Goal: Entertainment & Leisure: Browse casually

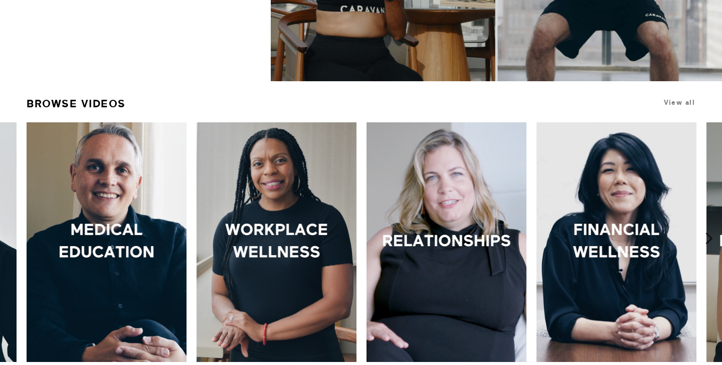
scroll to position [261, 0]
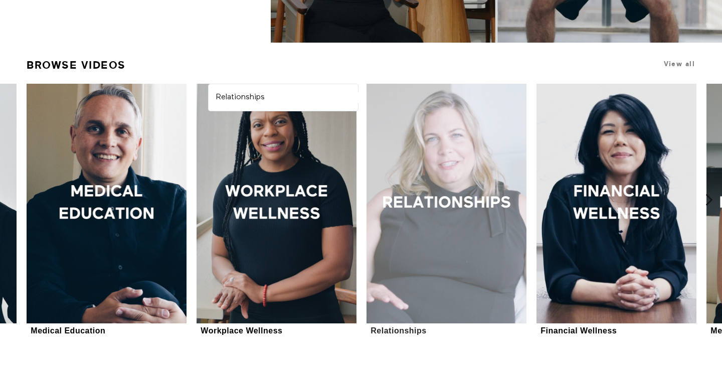
click at [429, 153] on div at bounding box center [447, 204] width 160 height 240
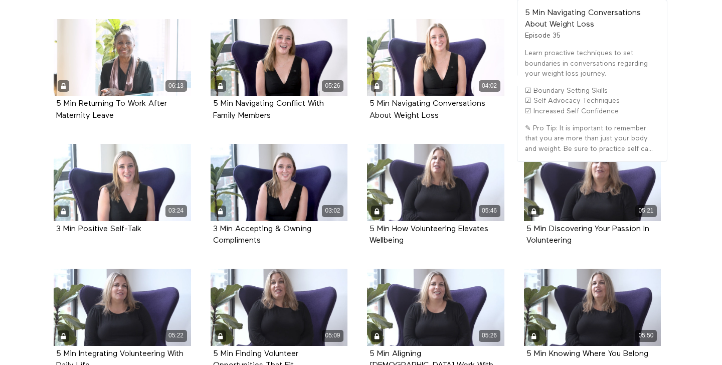
scroll to position [1238, 0]
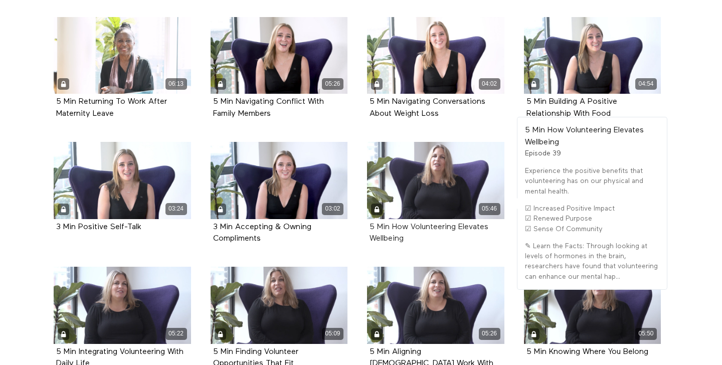
click at [413, 226] on strong "5 Min How Volunteering Elevates Wellbeing" at bounding box center [429, 233] width 119 height 20
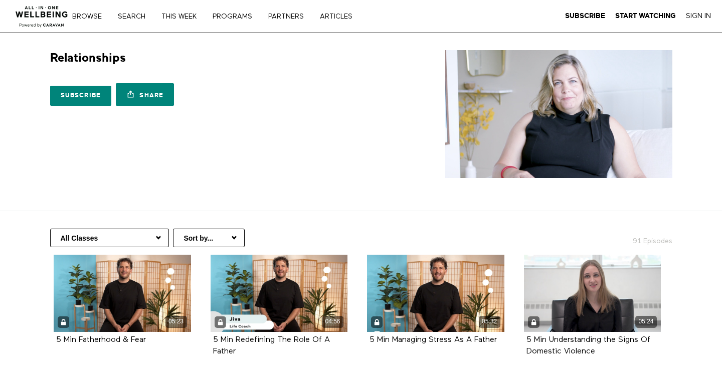
scroll to position [1, 0]
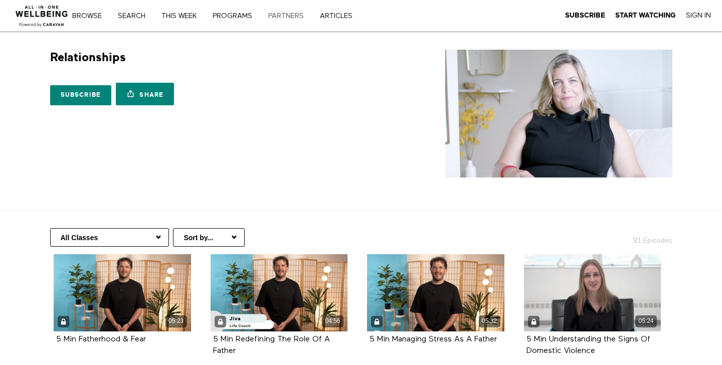
click at [294, 14] on link "PARTNERS" at bounding box center [290, 16] width 50 height 7
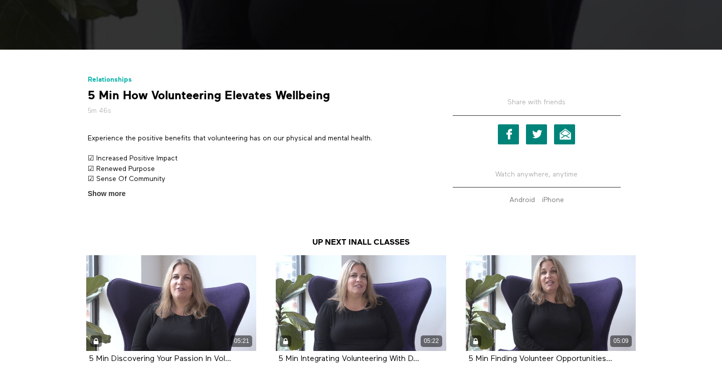
scroll to position [166, 0]
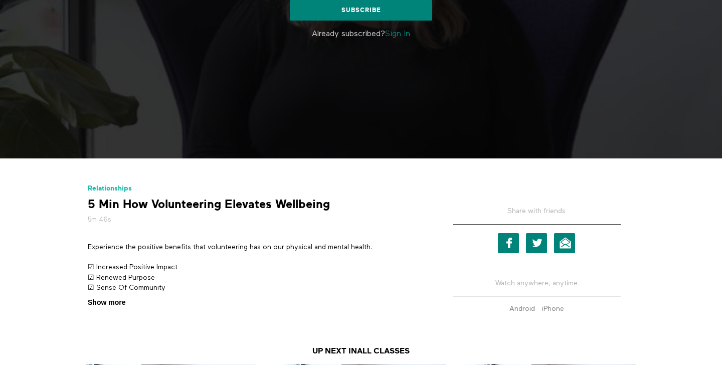
click at [115, 303] on span "Show more" at bounding box center [107, 303] width 38 height 11
click at [0, 0] on input "Show more Show less" at bounding box center [0, 0] width 0 height 0
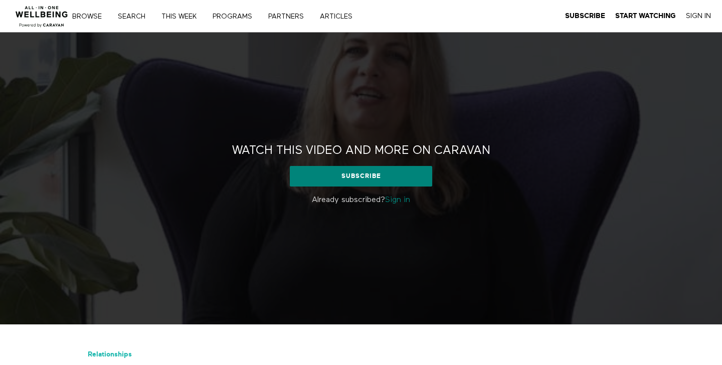
scroll to position [0, 0]
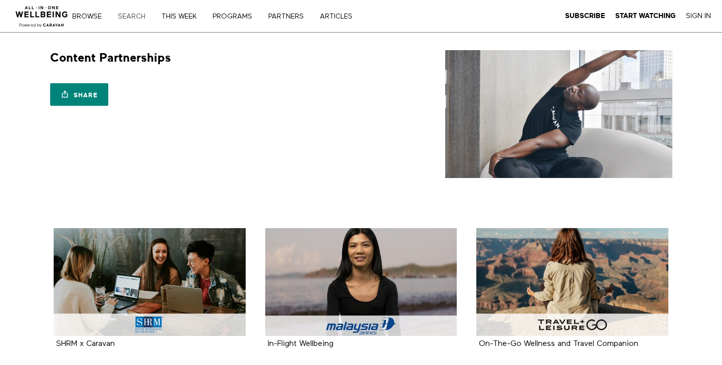
click at [139, 14] on link "Search" at bounding box center [135, 16] width 42 height 7
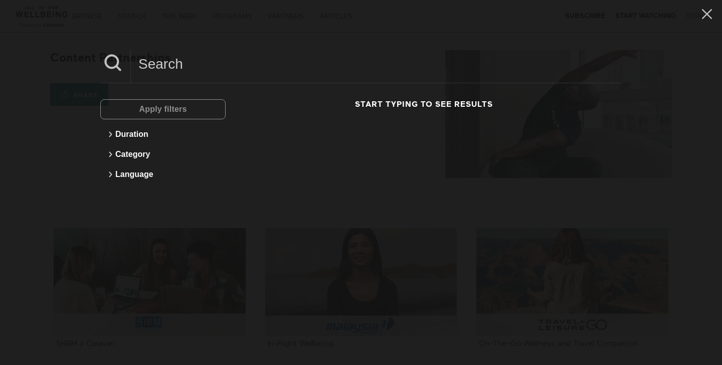
click at [158, 67] on input at bounding box center [376, 64] width 491 height 28
click at [43, 203] on div "Apply filters Duration Category Language Start typing to see results" at bounding box center [361, 182] width 722 height 365
click at [710, 11] on icon at bounding box center [707, 14] width 10 height 10
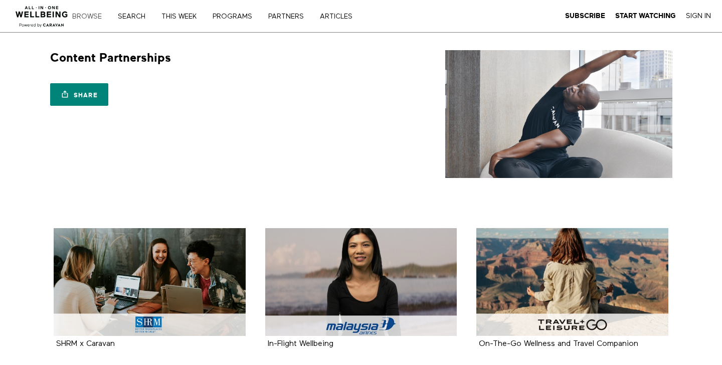
click at [91, 17] on link "Browse" at bounding box center [91, 16] width 44 height 7
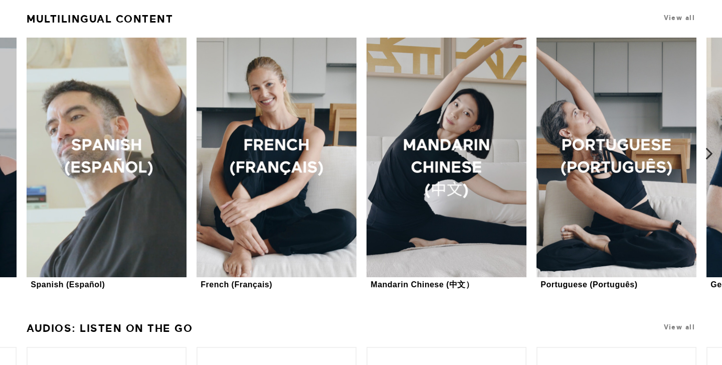
scroll to position [838, 0]
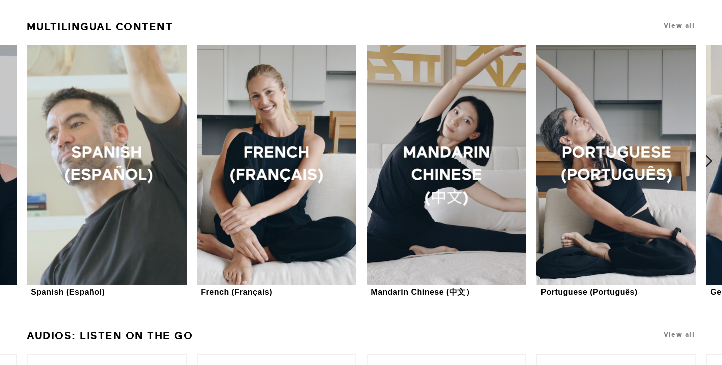
click at [709, 159] on icon at bounding box center [709, 161] width 13 height 13
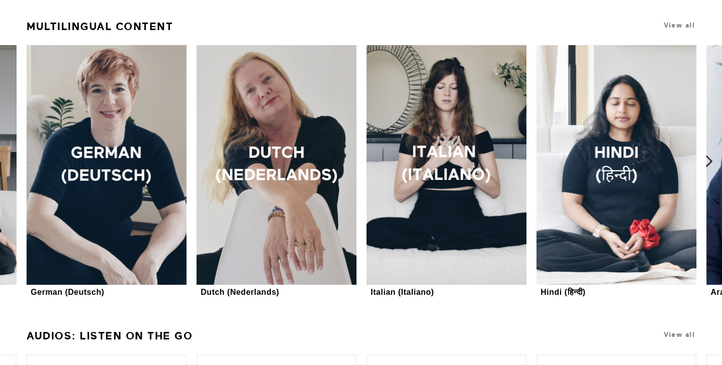
click at [709, 159] on icon at bounding box center [709, 161] width 13 height 13
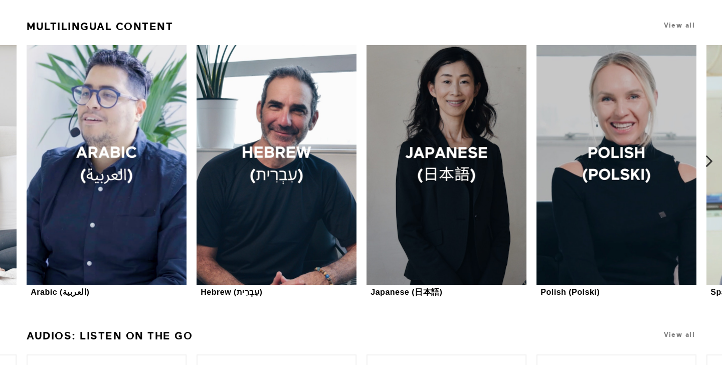
click at [710, 159] on icon at bounding box center [709, 161] width 13 height 13
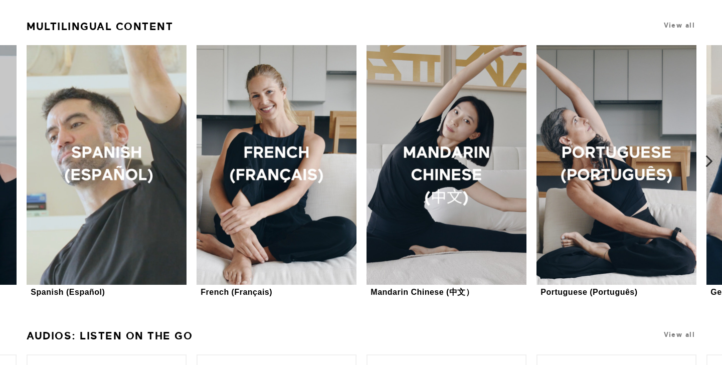
click at [710, 159] on icon at bounding box center [709, 161] width 13 height 13
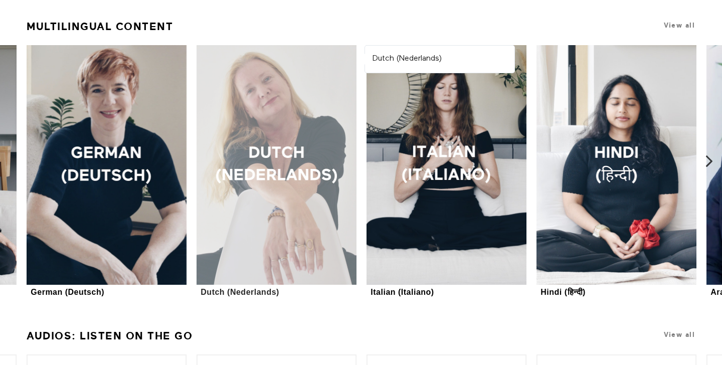
click at [296, 189] on div at bounding box center [277, 165] width 160 height 240
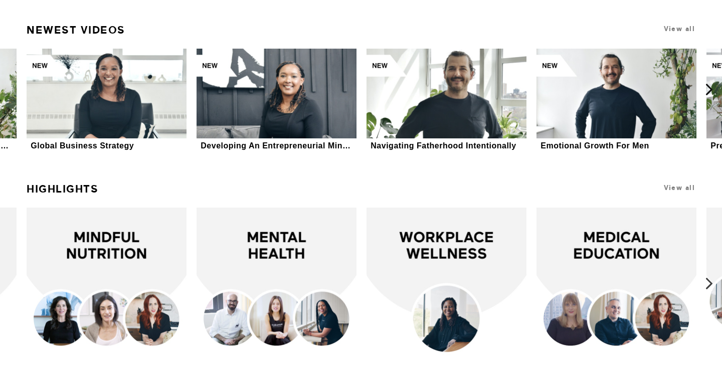
scroll to position [1659, 0]
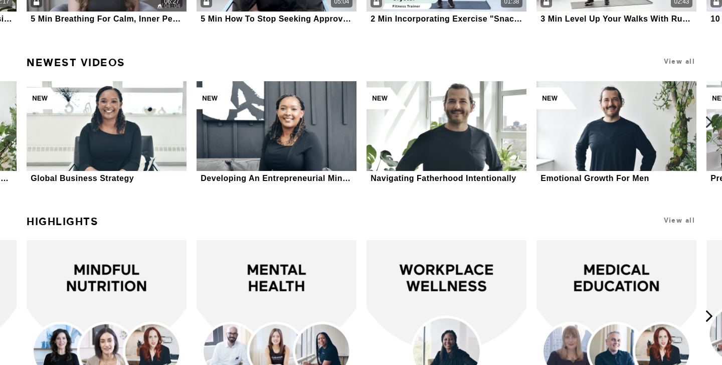
click at [711, 119] on icon at bounding box center [709, 122] width 13 height 13
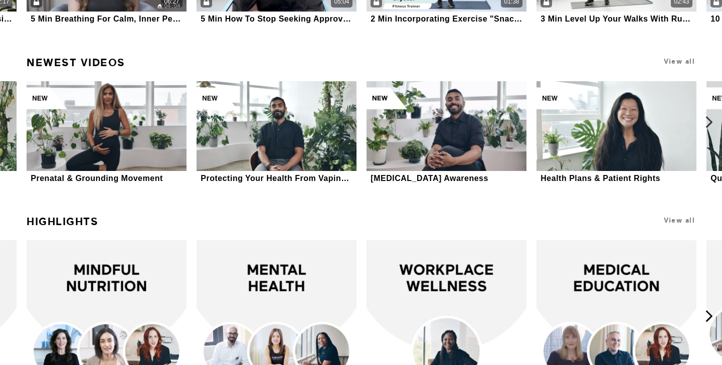
click at [710, 119] on icon at bounding box center [709, 122] width 13 height 13
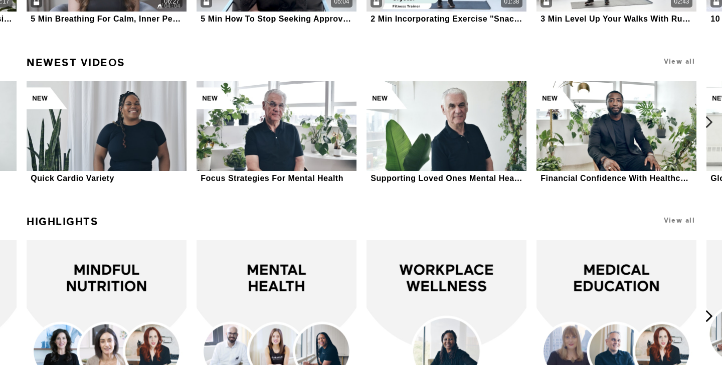
click at [710, 119] on icon at bounding box center [709, 122] width 13 height 13
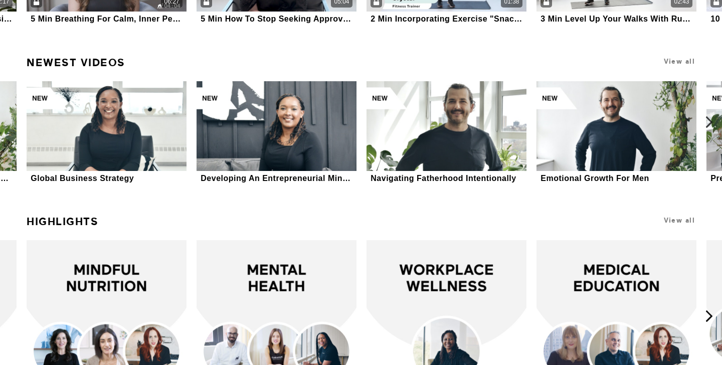
click at [710, 119] on icon at bounding box center [709, 122] width 13 height 13
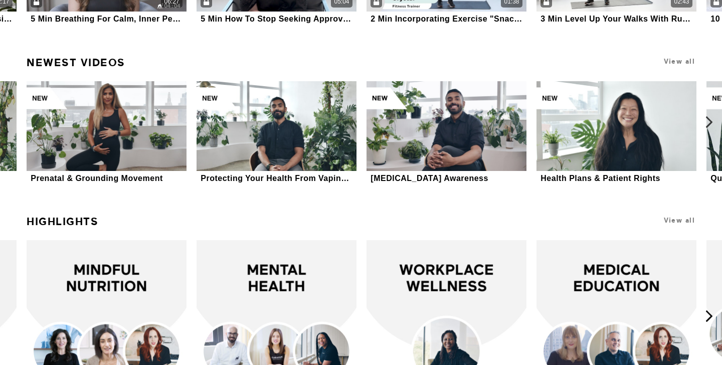
click at [710, 119] on icon at bounding box center [709, 122] width 13 height 13
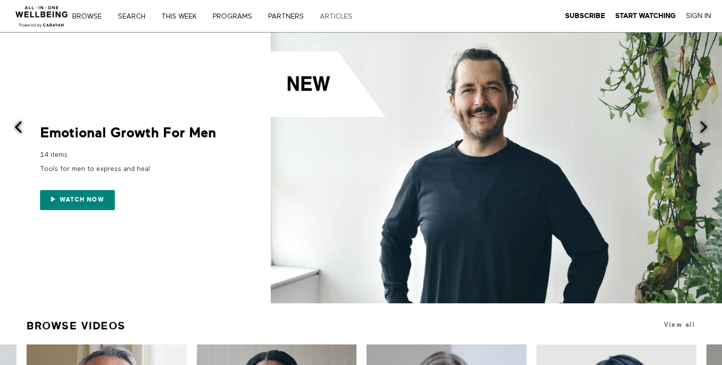
scroll to position [0, 0]
click at [94, 17] on link "Browse" at bounding box center [91, 16] width 44 height 7
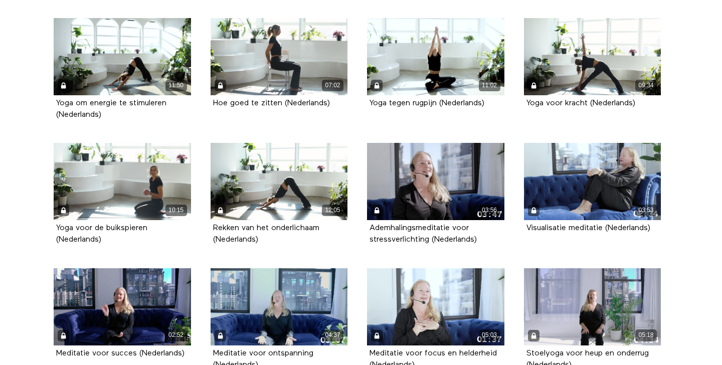
scroll to position [537, 0]
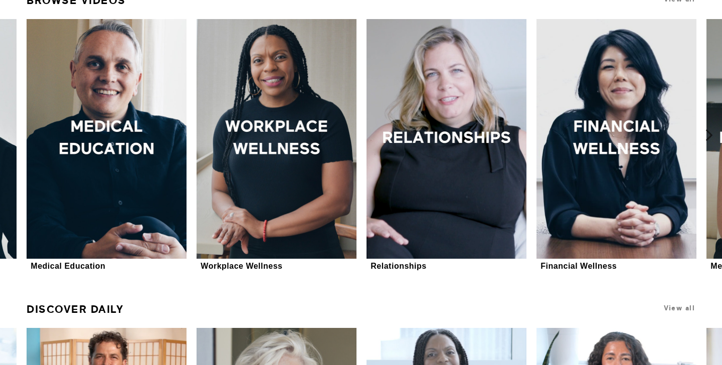
scroll to position [314, 0]
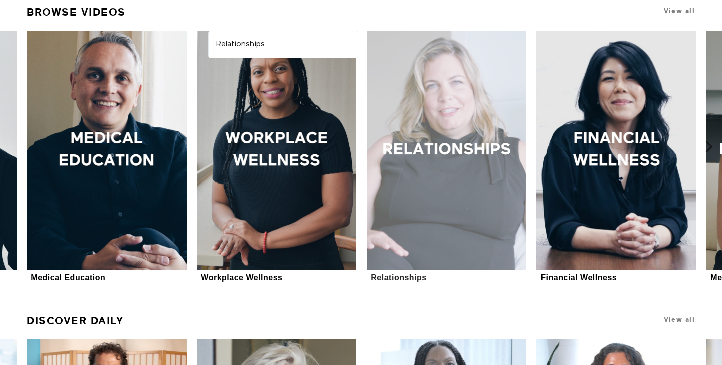
click at [458, 185] on div at bounding box center [447, 151] width 160 height 240
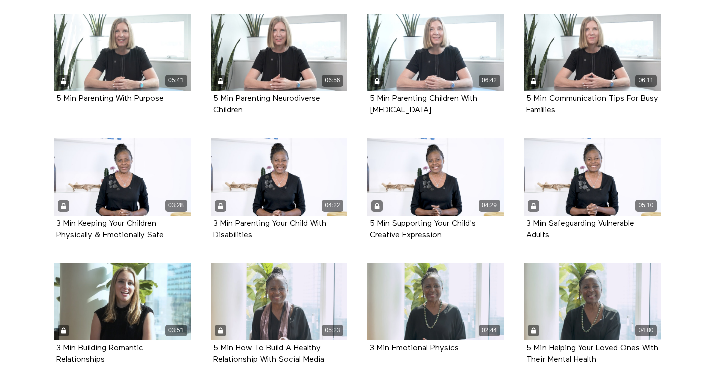
scroll to position [1171, 0]
